Goal: Check status: Check status

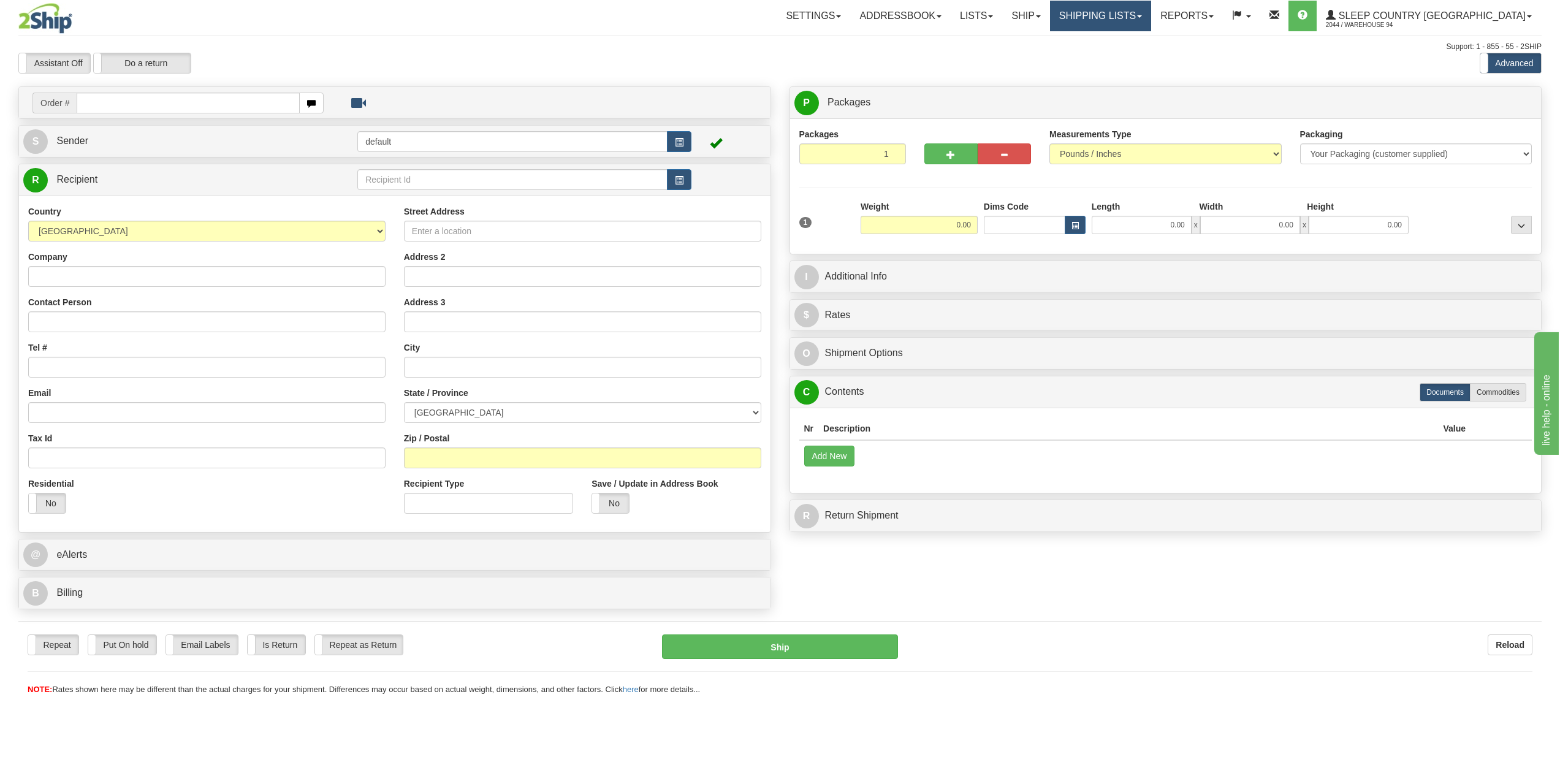
click at [1126, 14] on link "Shipping lists" at bounding box center [1100, 16] width 101 height 31
click at [1049, 24] on link "Ship" at bounding box center [1025, 16] width 47 height 31
click at [1037, 60] on span "OnHold / Order Queue" at bounding box center [994, 59] width 86 height 10
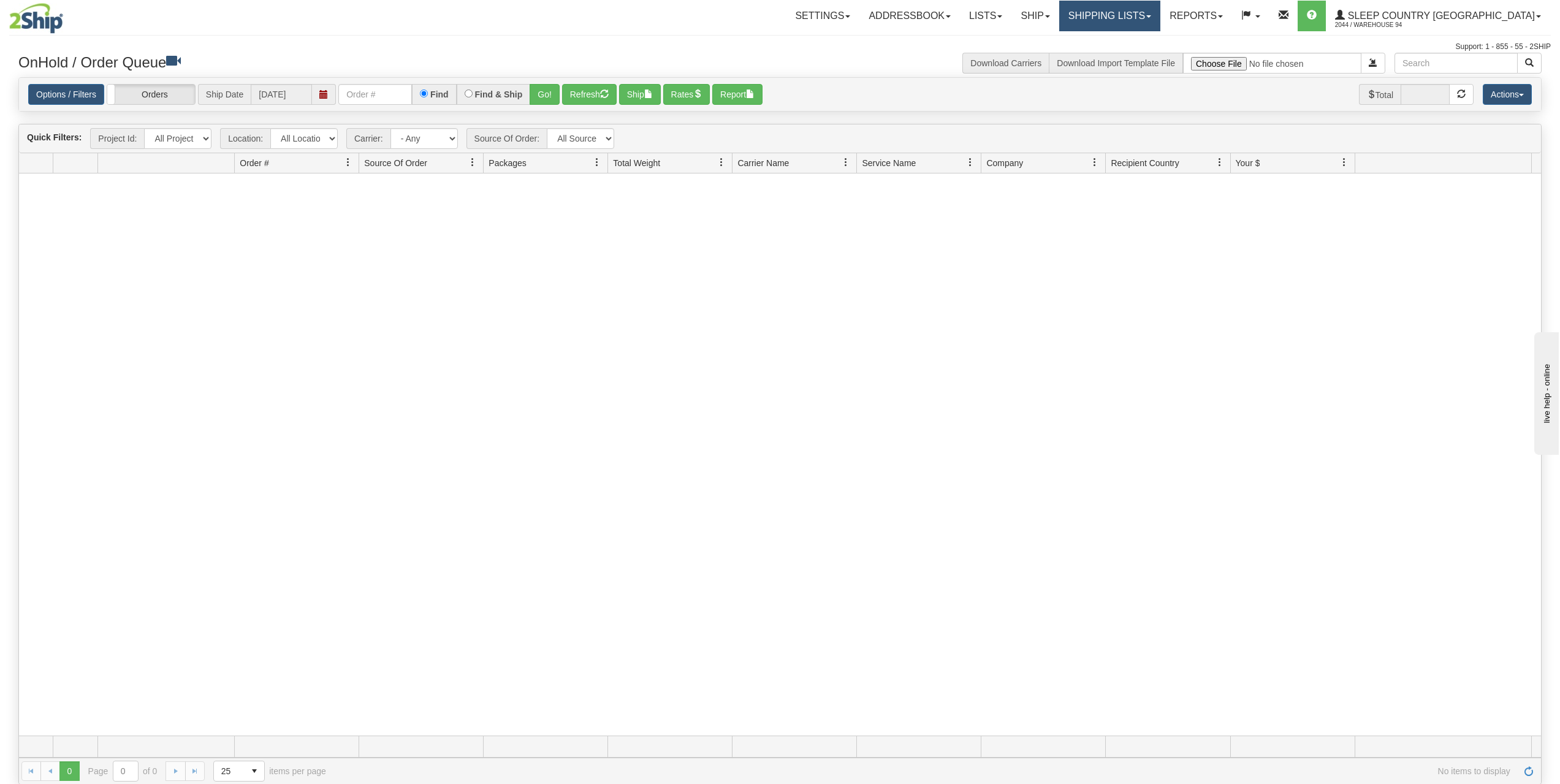
click at [1144, 10] on link "Shipping lists" at bounding box center [1110, 16] width 101 height 31
click at [1124, 46] on span "Current Shipments" at bounding box center [1088, 42] width 71 height 10
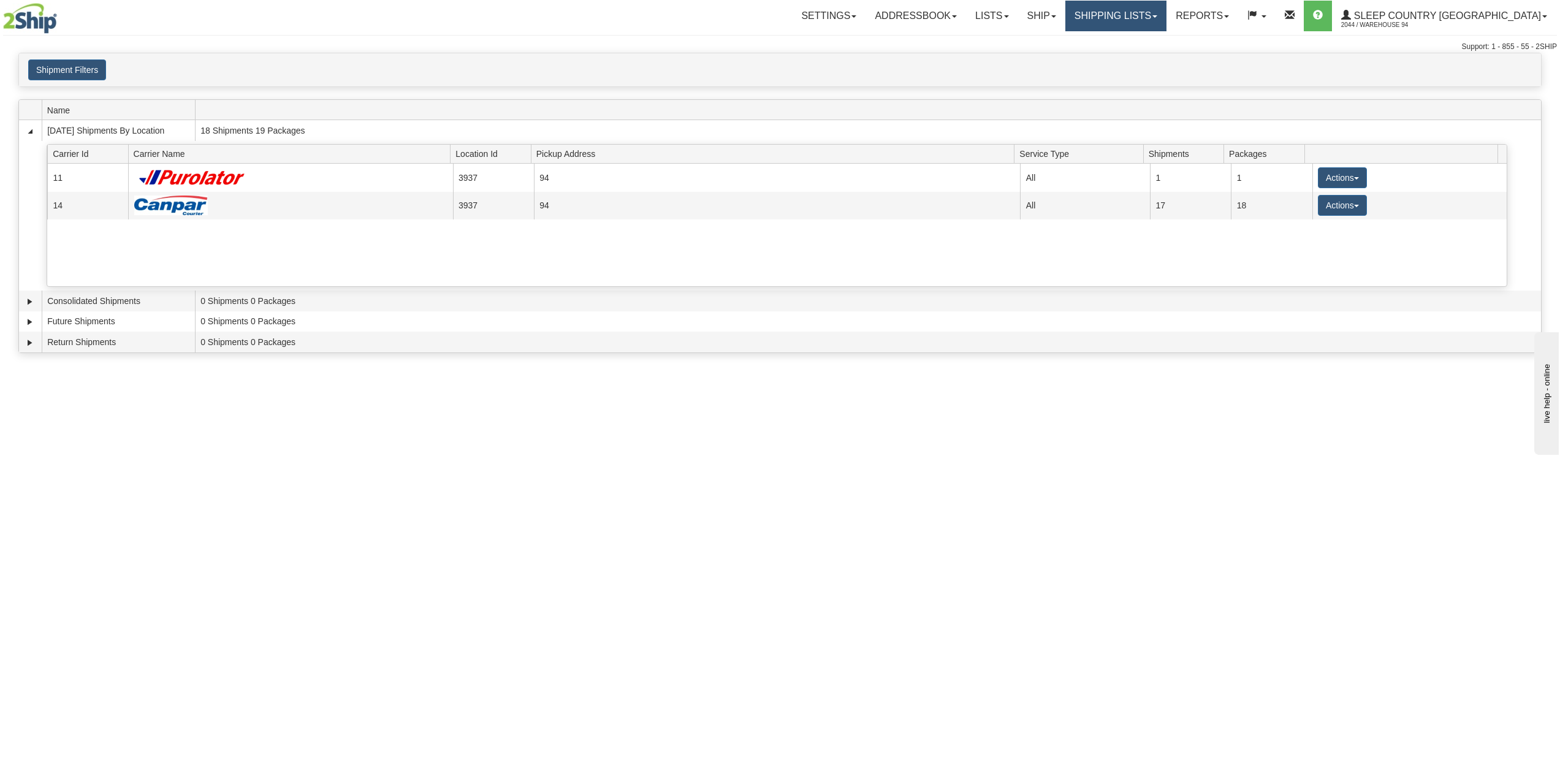
click at [1166, 8] on link "Shipping lists" at bounding box center [1115, 16] width 101 height 31
click at [1153, 59] on span "Search Shipment History" at bounding box center [1106, 59] width 95 height 10
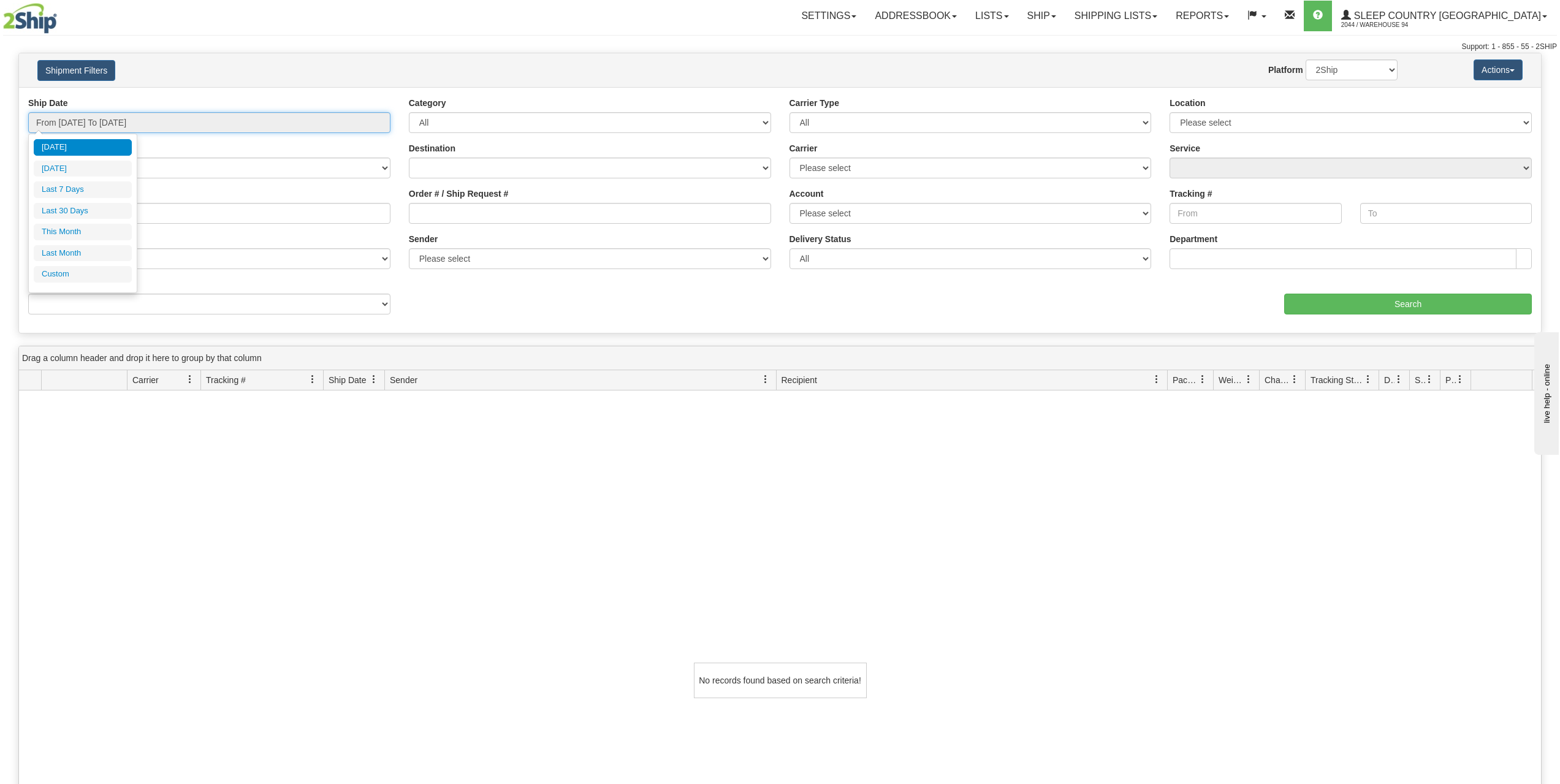
click at [113, 125] on input "From 09/07/2025 To 09/08/2025" at bounding box center [209, 122] width 362 height 21
click at [102, 182] on li "Last 7 Days" at bounding box center [82, 190] width 98 height 17
type input "From 09/02/2025 To 09/08/2025"
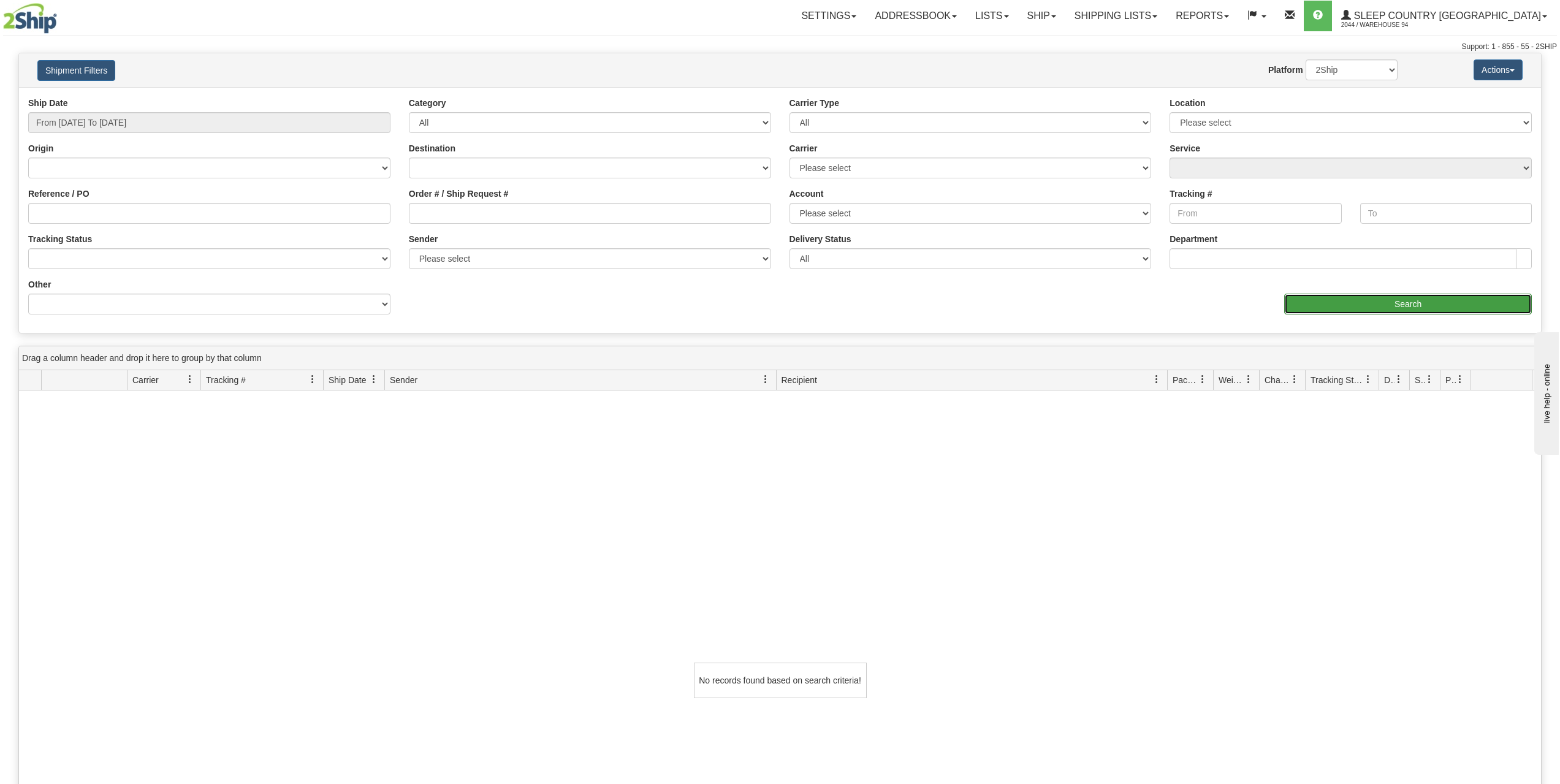
click at [1351, 300] on input "Search" at bounding box center [1408, 304] width 248 height 21
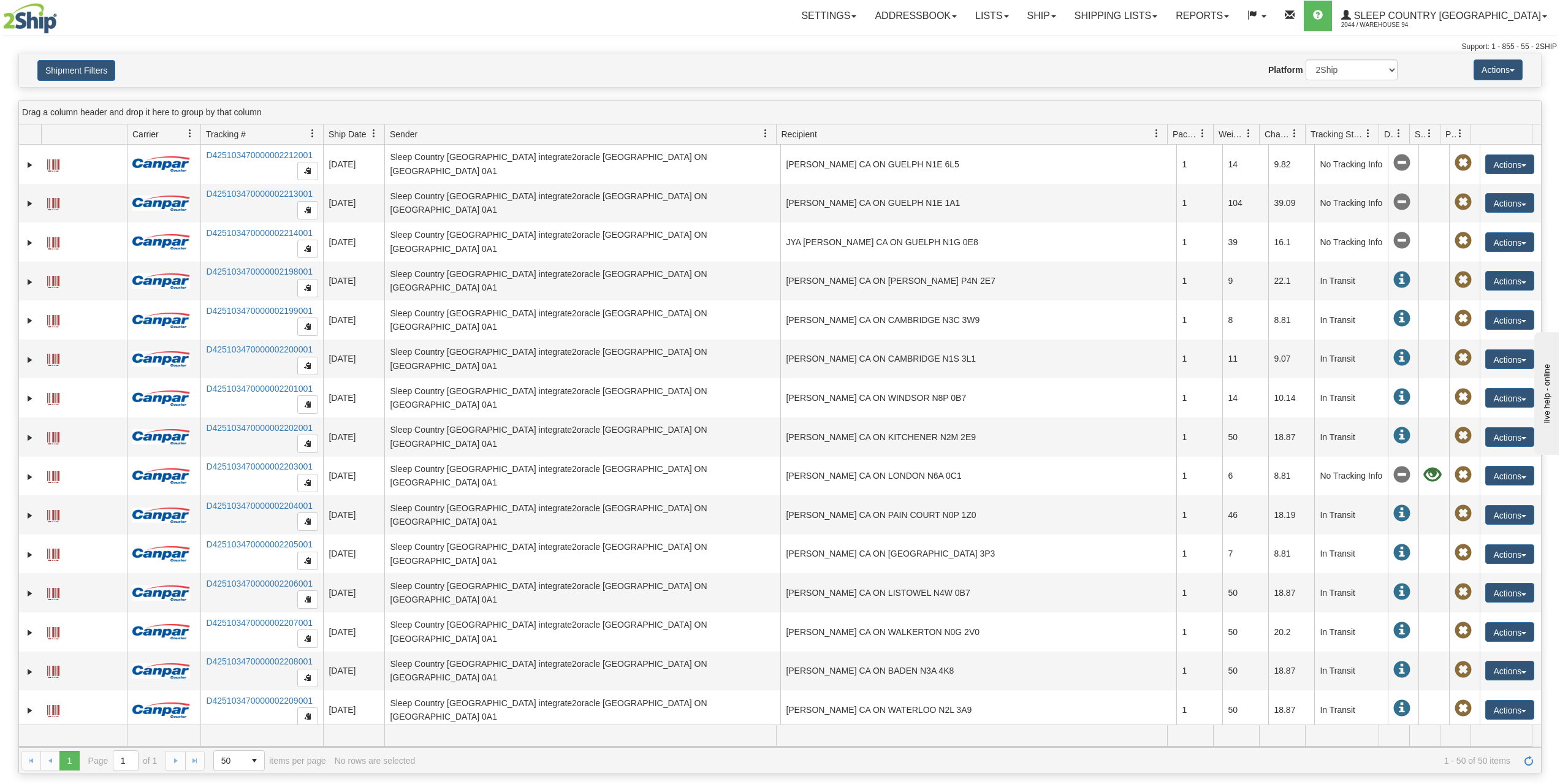
click at [810, 130] on span "Recipient" at bounding box center [799, 134] width 35 height 12
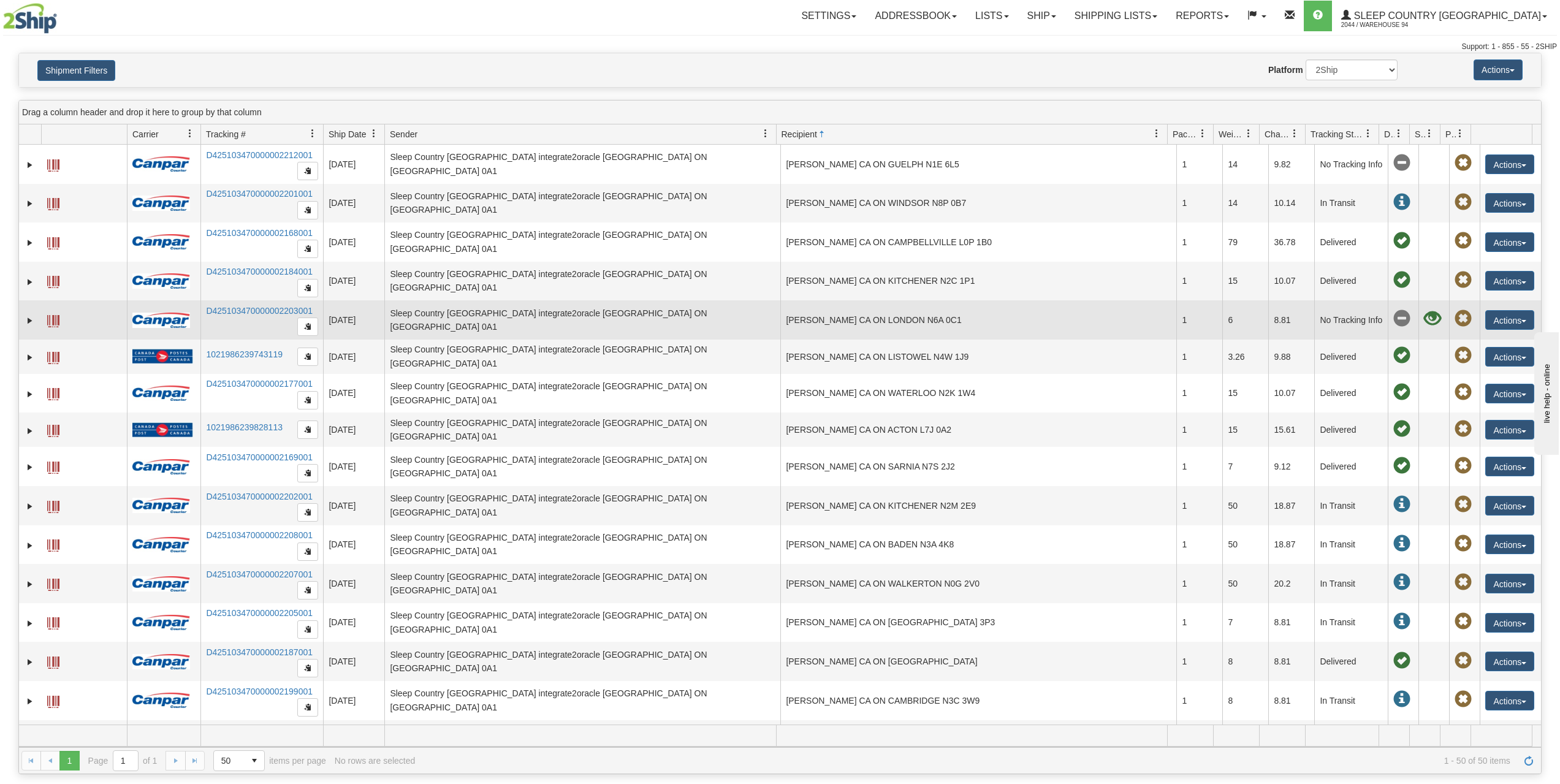
click at [885, 322] on td "ARIEL MULLAN CA ON LONDON N6A 0C1" at bounding box center [978, 320] width 396 height 39
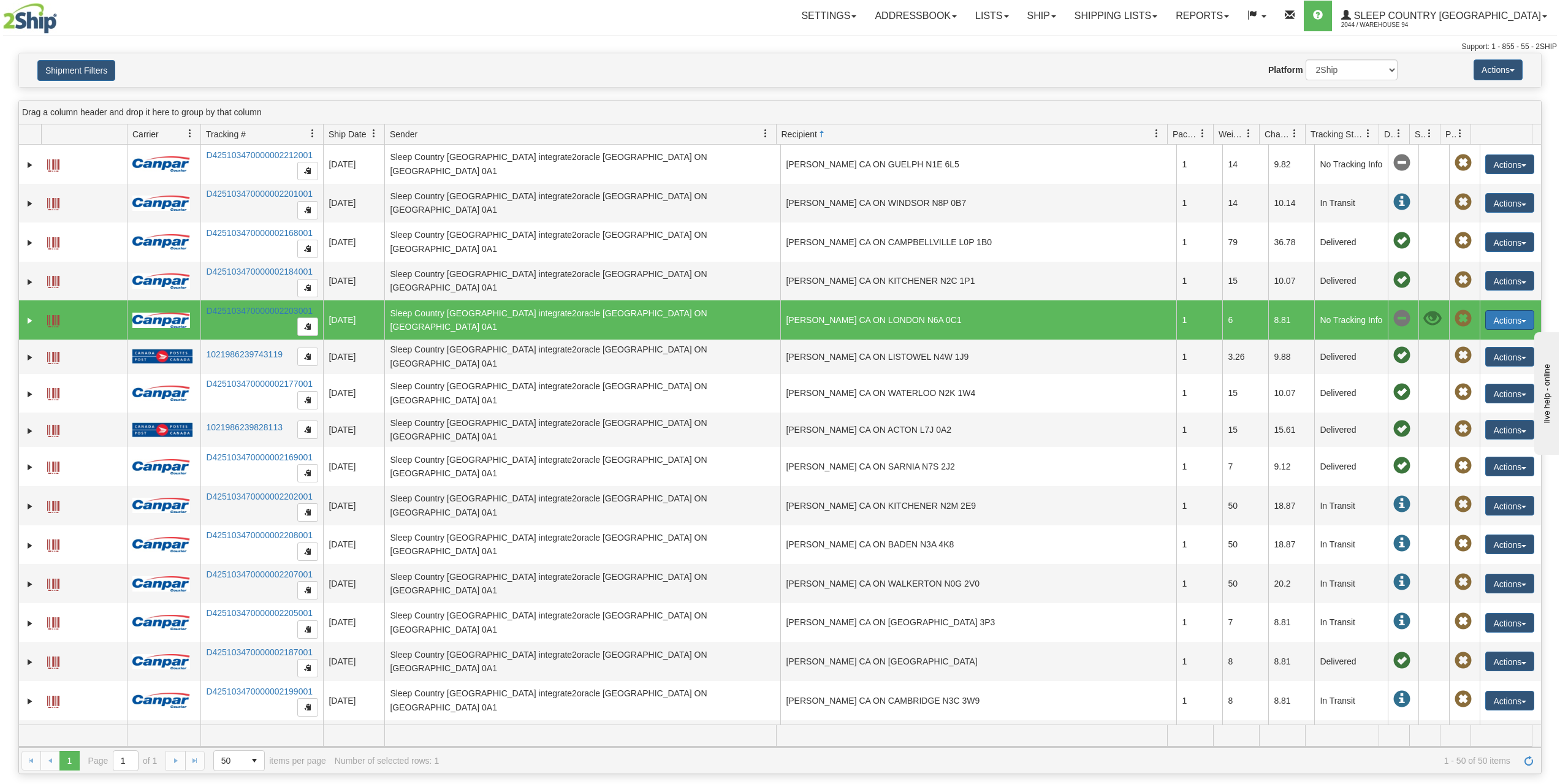
click at [1486, 321] on button "Actions" at bounding box center [1510, 320] width 49 height 19
click at [50, 318] on span at bounding box center [53, 321] width 12 height 12
